Goal: Entertainment & Leisure: Consume media (video, audio)

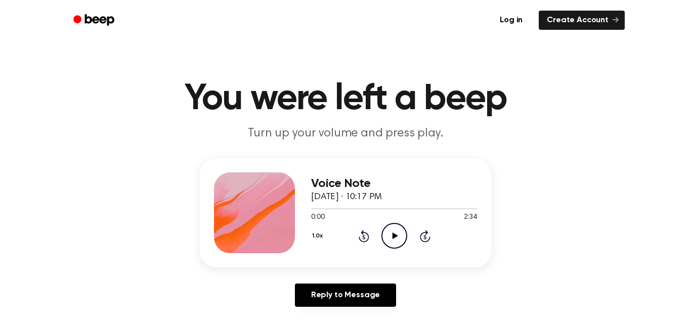
click at [394, 233] on icon "Play Audio" at bounding box center [394, 236] width 26 height 26
click at [398, 236] on icon "Play Audio" at bounding box center [394, 236] width 26 height 26
click at [390, 239] on icon "Play Audio" at bounding box center [394, 236] width 26 height 26
